Goal: Task Accomplishment & Management: Use online tool/utility

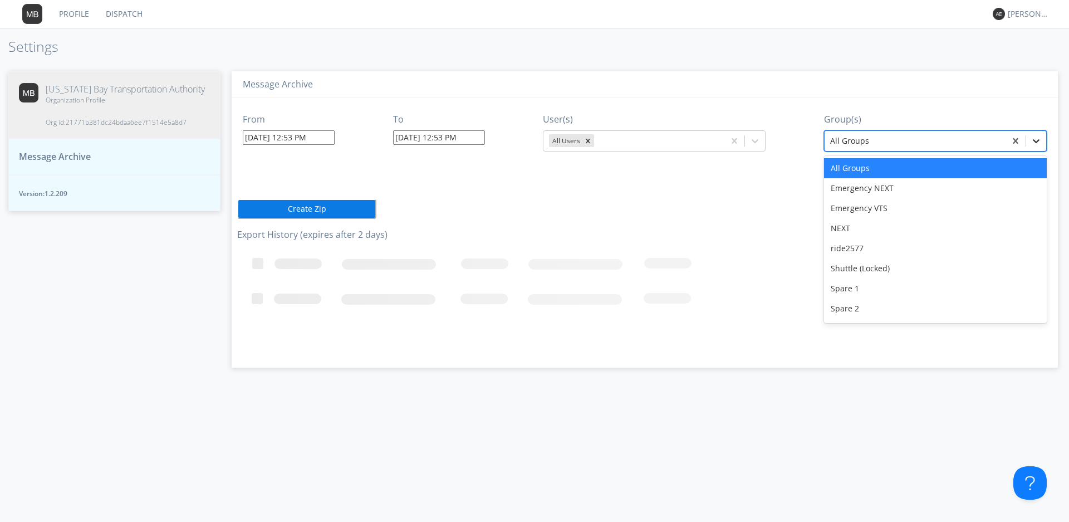
click at [1034, 143] on icon at bounding box center [1035, 140] width 11 height 11
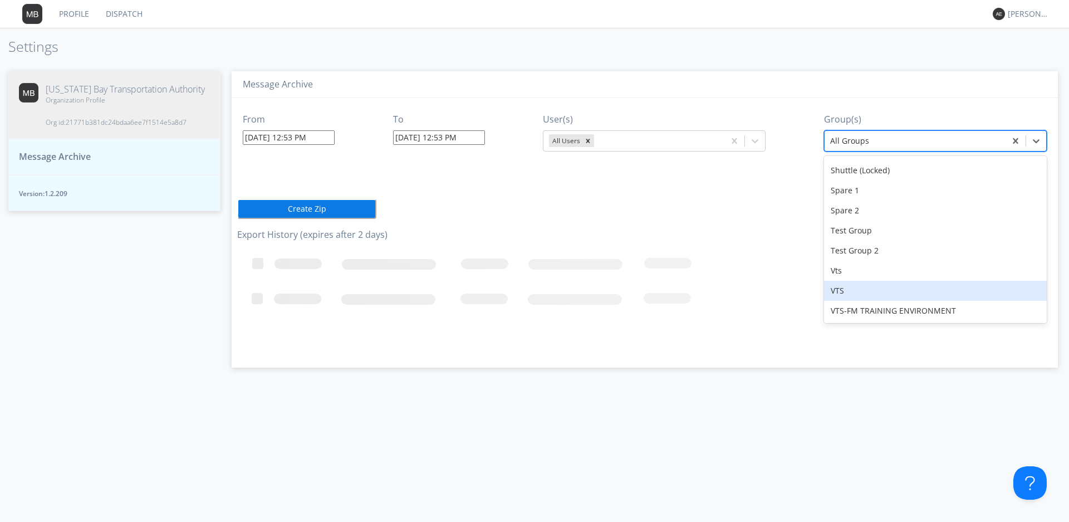
click at [842, 294] on div "VTS" at bounding box center [935, 291] width 223 height 20
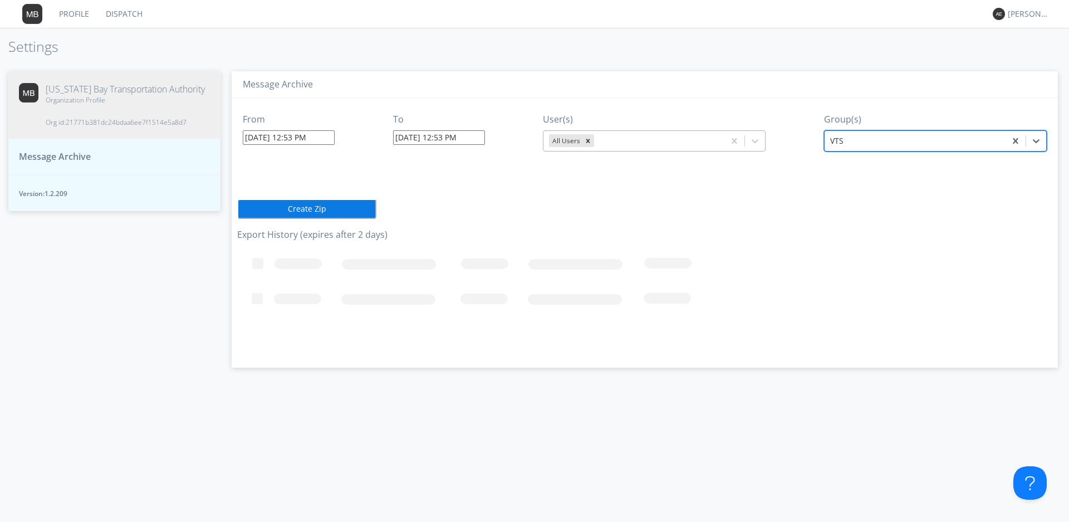
click at [630, 135] on div at bounding box center [657, 140] width 122 height 13
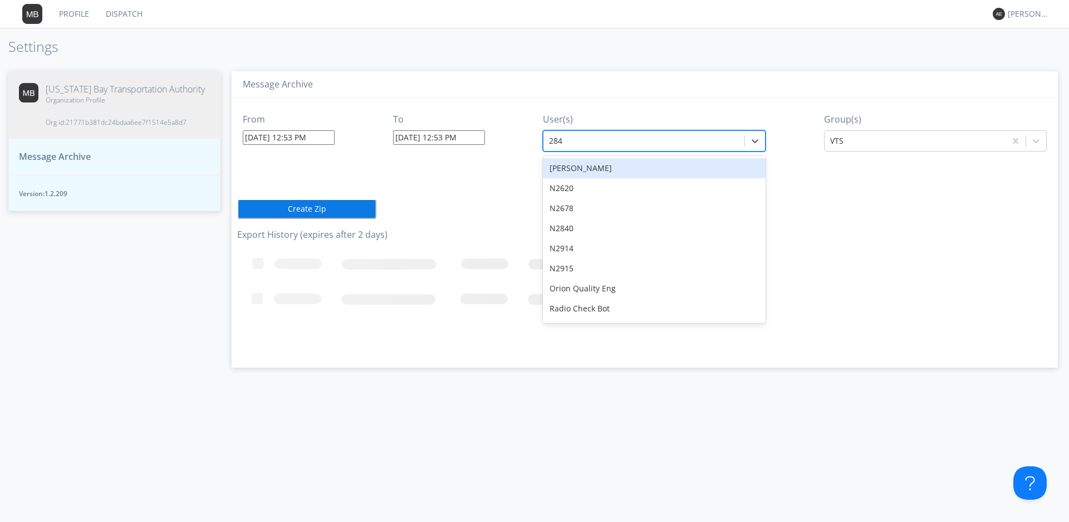
type input "2842"
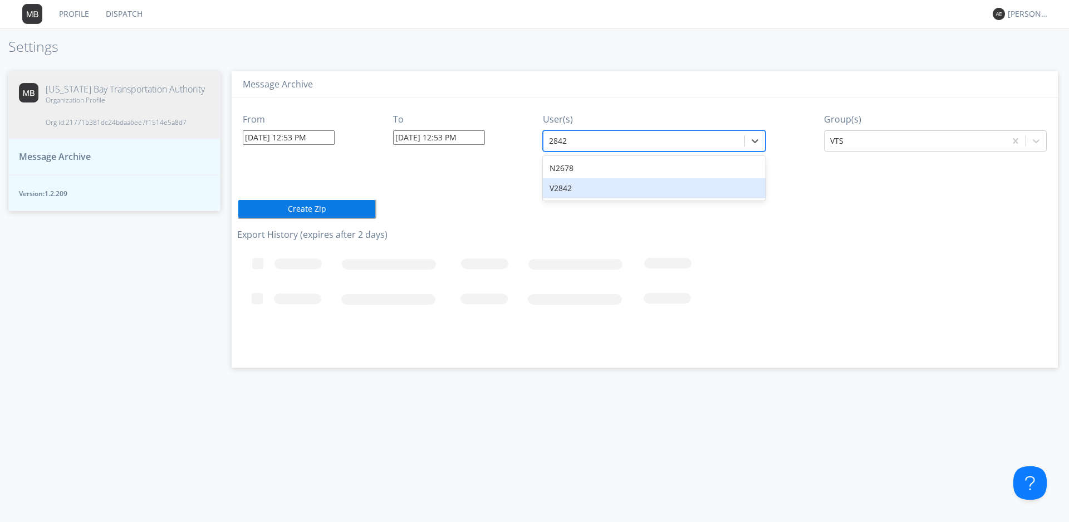
click at [582, 187] on div "V2842" at bounding box center [654, 188] width 223 height 20
click at [279, 139] on input "[DATE] 12:53 PM" at bounding box center [289, 137] width 92 height 14
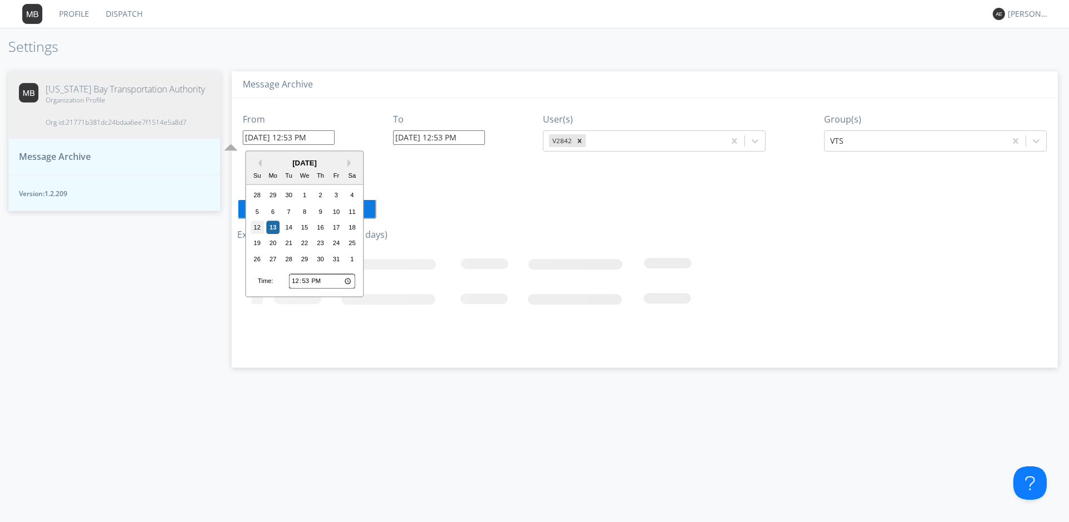
click at [257, 228] on div "12" at bounding box center [256, 226] width 13 height 13
type input "[DATE] 12:53 PM"
type input "[DATE] 1:54 PM"
drag, startPoint x: 321, startPoint y: 136, endPoint x: 292, endPoint y: 136, distance: 29.5
click at [292, 136] on input "[DATE] 12:53 PM" at bounding box center [289, 137] width 92 height 14
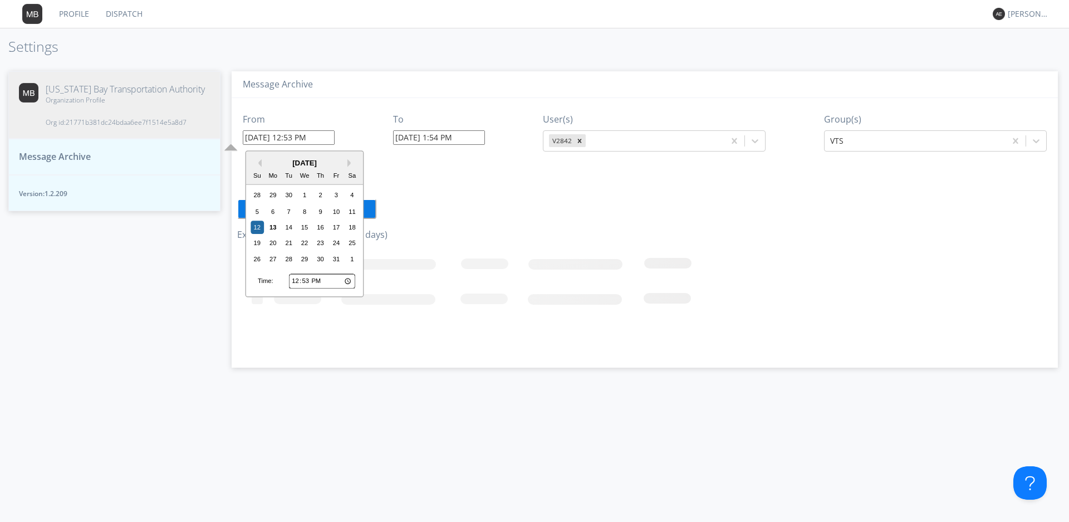
click at [292, 136] on input "[DATE] 12:53 PM" at bounding box center [289, 137] width 92 height 14
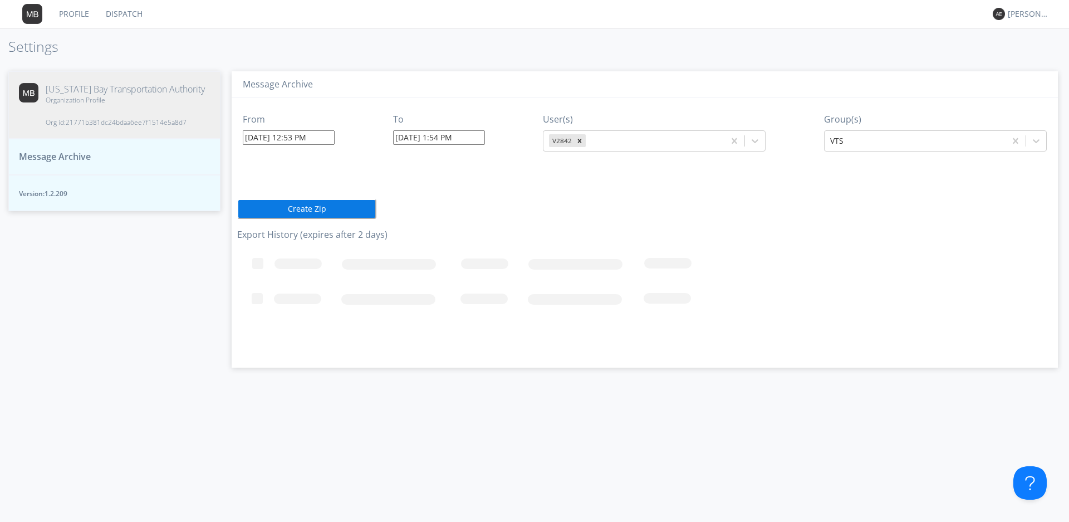
click at [344, 113] on div "From [DATE] 12:53 PM To [DATE] 1:54 PM User(s) V2842 Group(s) VTS" at bounding box center [644, 127] width 815 height 59
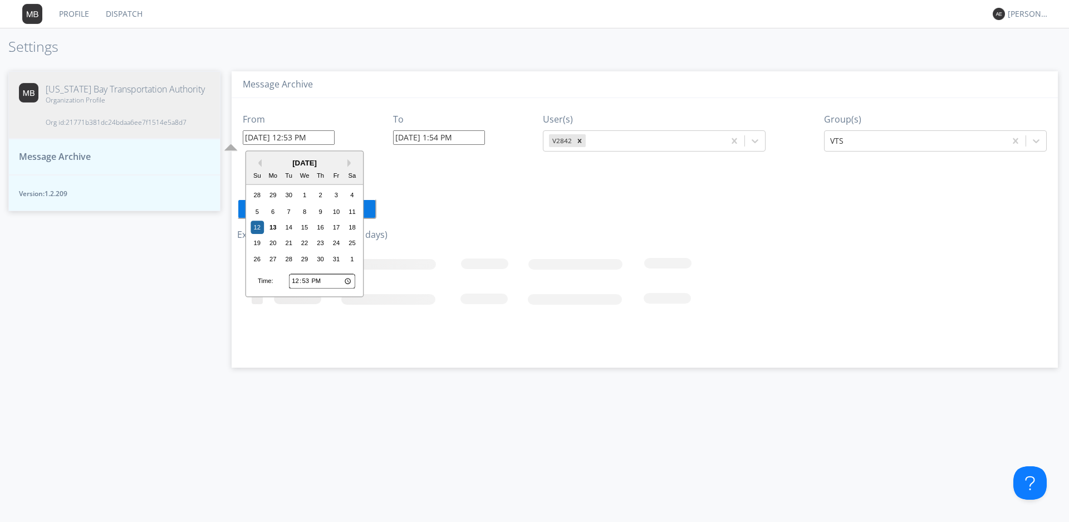
click at [306, 139] on input "[DATE] 12:53 PM" at bounding box center [289, 137] width 92 height 14
click at [347, 282] on input "12:53" at bounding box center [322, 281] width 66 height 14
type input "[DATE] 8:53 PM"
type input "20:53"
type input "[DATE] 8:47 PM"
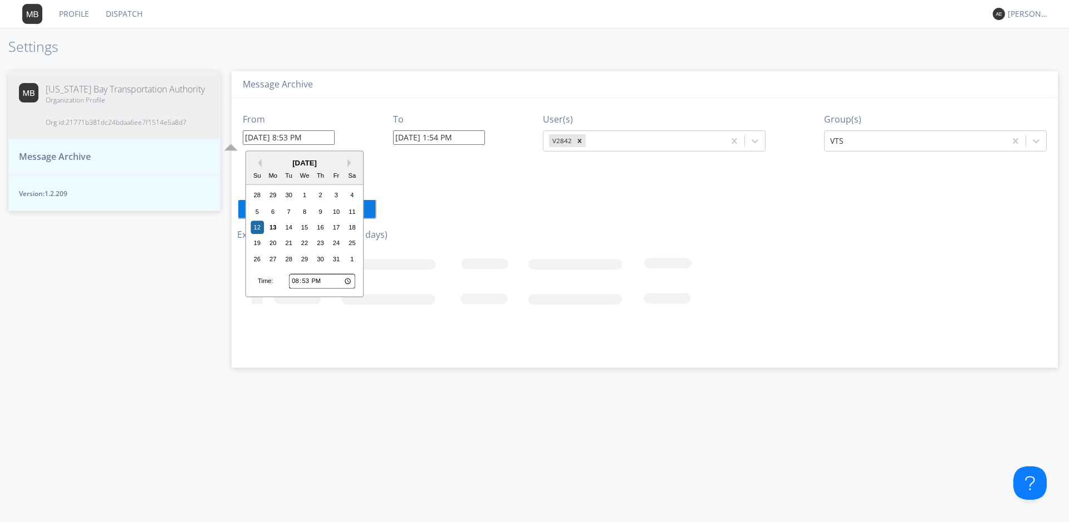
type input "20:47"
type input "[DATE] 8:47 AM"
type input "08:47"
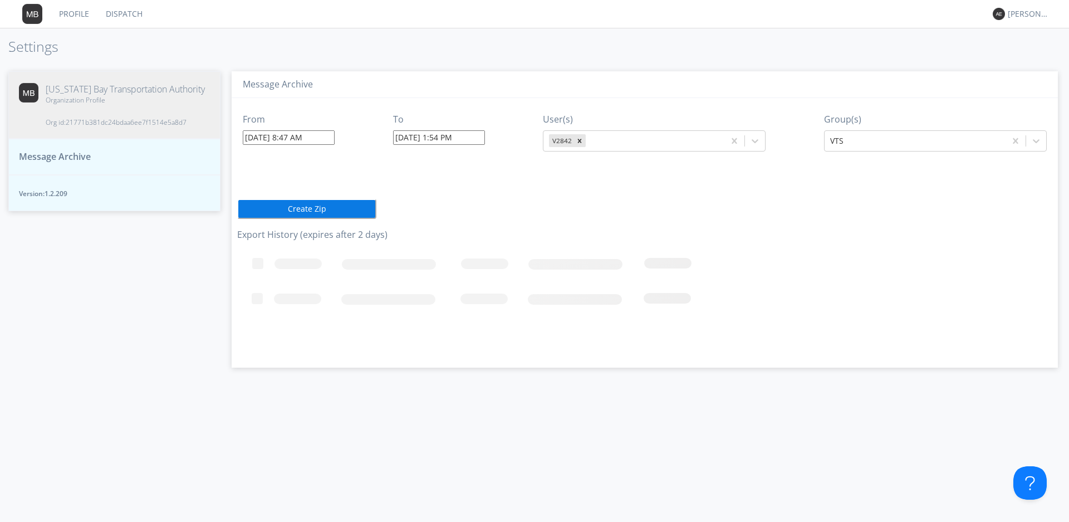
click at [451, 225] on div "From [DATE] 8:47 AM To [DATE] 1:54 PM User(s) V2842 Group(s) VTS Create Zip Exp…" at bounding box center [644, 228] width 815 height 261
click at [417, 140] on input "[DATE] 1:54 PM" at bounding box center [439, 137] width 92 height 14
click at [405, 228] on div "12" at bounding box center [407, 226] width 13 height 13
drag, startPoint x: 470, startPoint y: 137, endPoint x: 440, endPoint y: 140, distance: 29.6
click at [440, 140] on input "[DATE] 1:54 PM" at bounding box center [439, 137] width 92 height 14
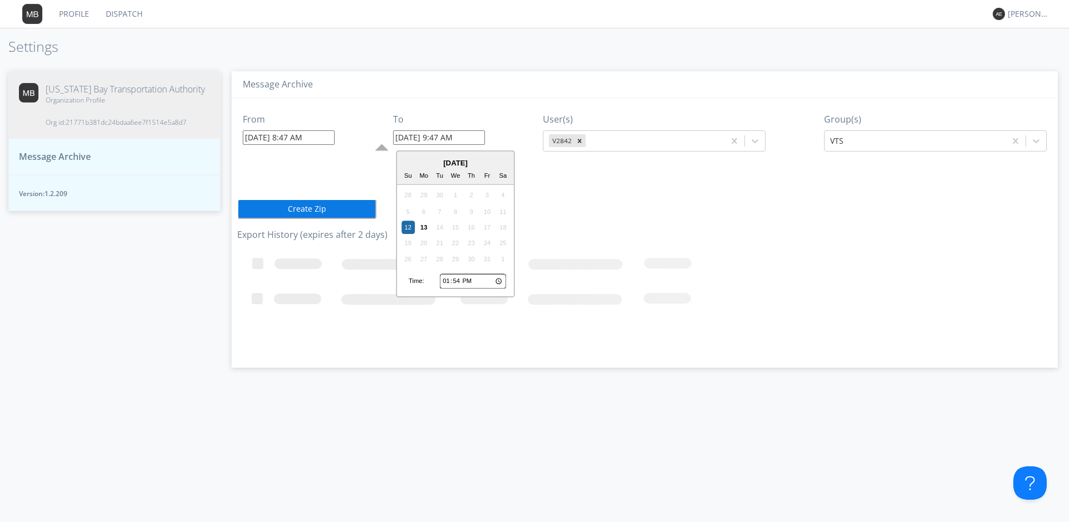
type input "[DATE] 9:47 AM"
click at [793, 196] on div "From [DATE] 8:47 AM To [DATE] 9:47 AM User(s) V2842 Group(s) VTS Create Zip Exp…" at bounding box center [644, 228] width 815 height 261
click at [318, 209] on button "Create Zip" at bounding box center [306, 209] width 139 height 20
